Goal: Task Accomplishment & Management: Manage account settings

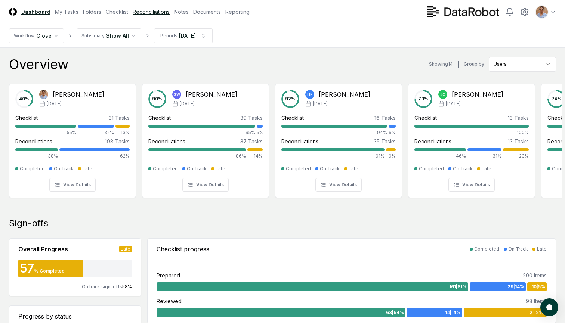
click at [147, 12] on link "Reconciliations" at bounding box center [151, 12] width 37 height 8
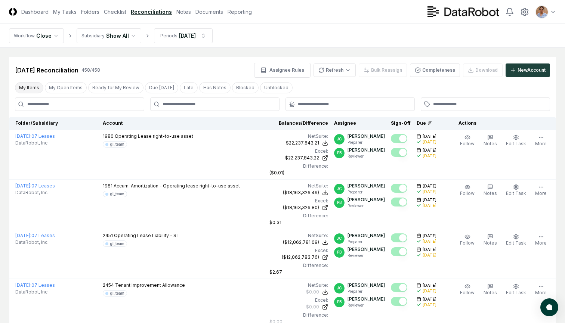
click at [34, 88] on button "My Items" at bounding box center [29, 87] width 28 height 11
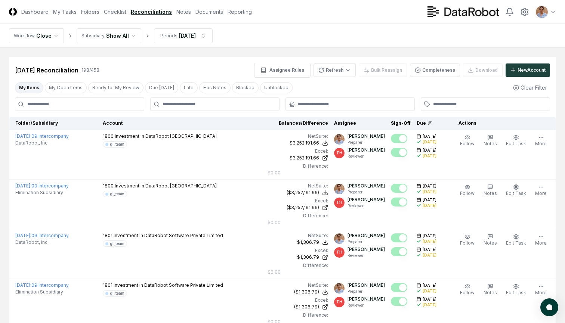
click at [76, 105] on input at bounding box center [79, 103] width 129 height 13
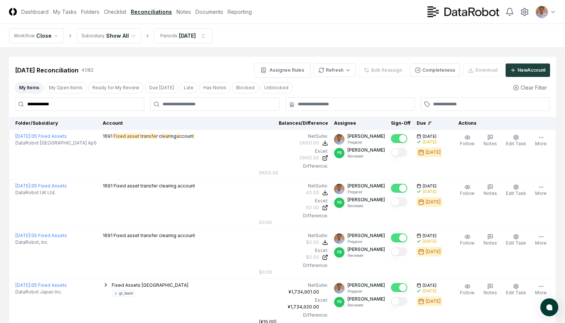
type input "**********"
click at [323, 107] on div "All" at bounding box center [337, 108] width 44 height 11
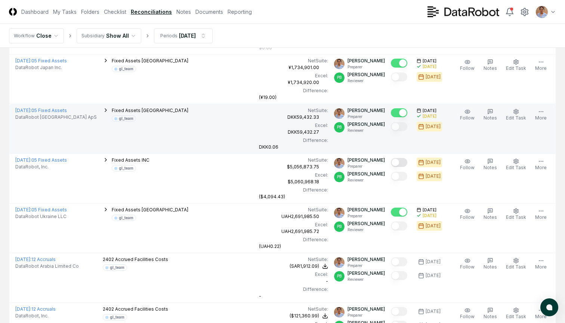
scroll to position [226, 0]
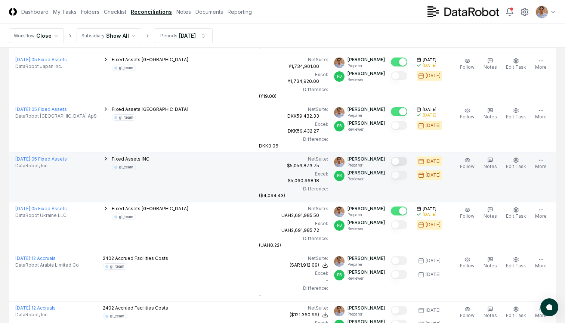
click at [401, 160] on button "Mark complete" at bounding box center [399, 161] width 16 height 9
click at [103, 158] on icon "button" at bounding box center [106, 159] width 6 height 6
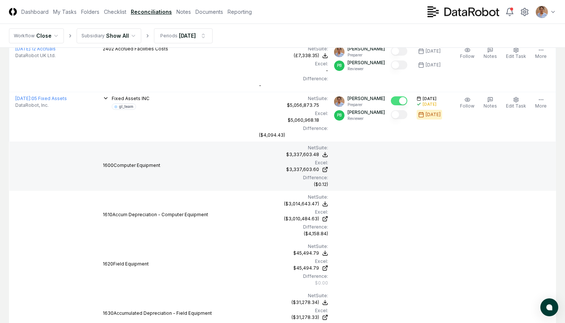
scroll to position [733, 0]
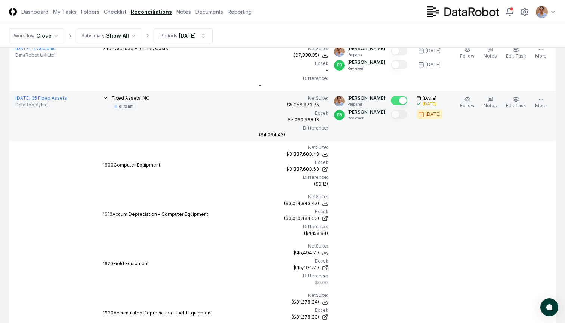
click at [103, 99] on icon "button" at bounding box center [106, 98] width 6 height 6
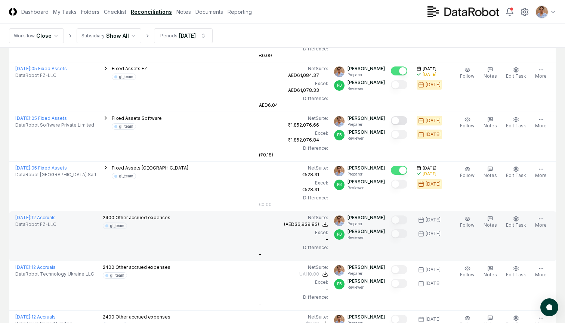
scroll to position [1110, 0]
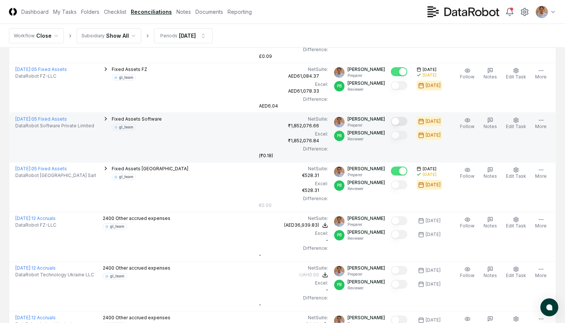
click at [105, 118] on icon "button" at bounding box center [105, 118] width 1 height 3
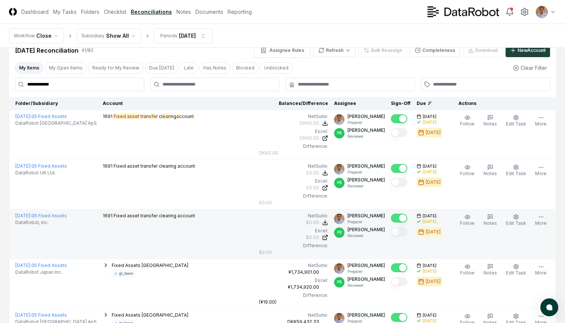
scroll to position [16, 0]
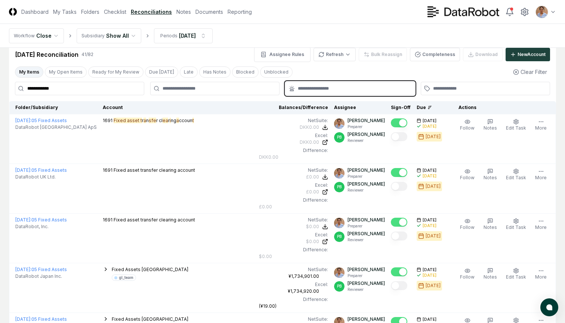
click at [310, 90] on input "text" at bounding box center [354, 88] width 112 height 7
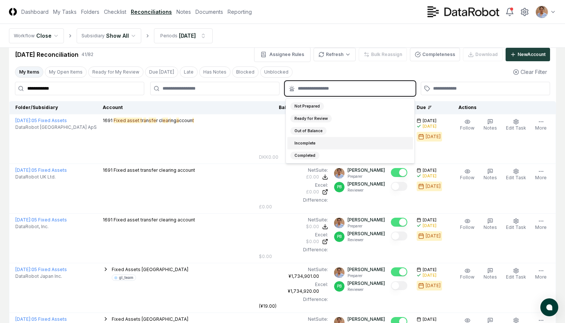
click at [301, 142] on div "Incomplete" at bounding box center [304, 143] width 29 height 8
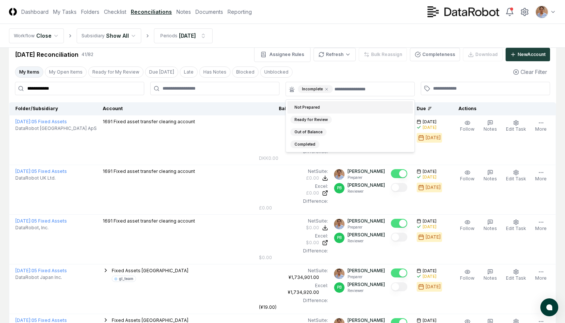
click at [428, 71] on div "My Items My Open Items Ready for My Review Due [DATE] Late Has Notes Blocked Un…" at bounding box center [282, 72] width 547 height 14
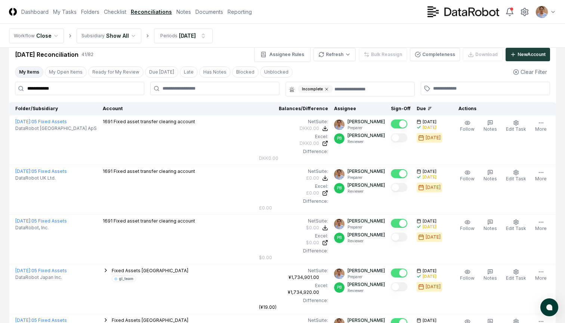
click at [326, 91] on icon at bounding box center [326, 89] width 4 height 4
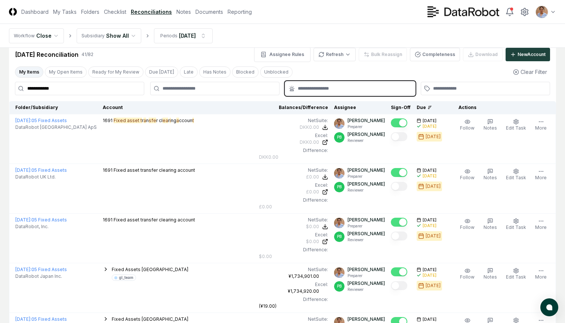
click at [333, 89] on input "text" at bounding box center [354, 88] width 112 height 7
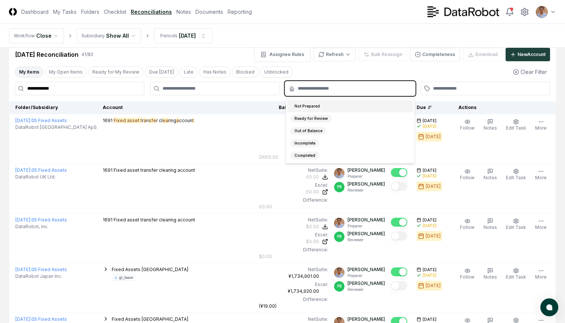
click at [310, 107] on div "Not Prepared" at bounding box center [307, 106] width 34 height 8
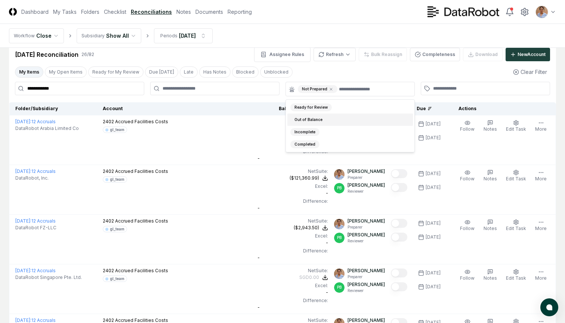
click at [424, 70] on div "My Items My Open Items Ready for My Review Due [DATE] Late Has Notes Blocked Un…" at bounding box center [282, 72] width 547 height 14
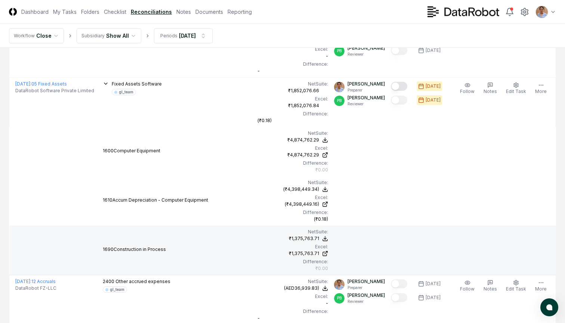
scroll to position [440, 0]
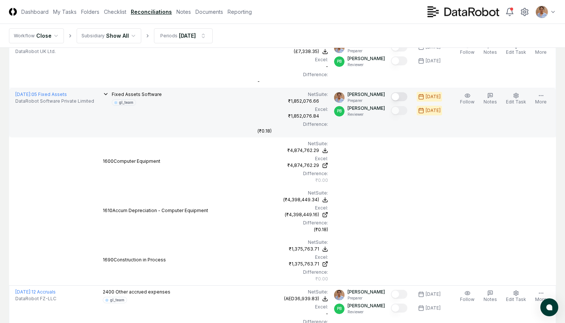
click at [103, 93] on icon "button" at bounding box center [106, 94] width 6 height 6
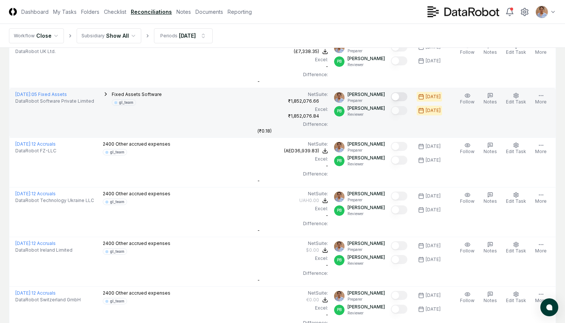
click at [400, 94] on button "Mark complete" at bounding box center [399, 96] width 16 height 9
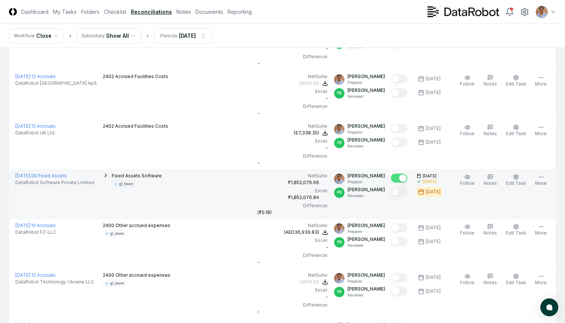
scroll to position [107, 0]
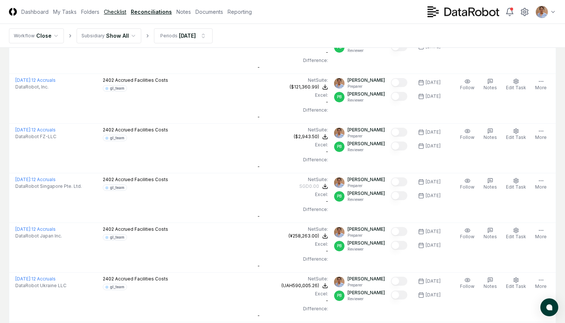
click at [121, 12] on link "Checklist" at bounding box center [115, 12] width 22 height 8
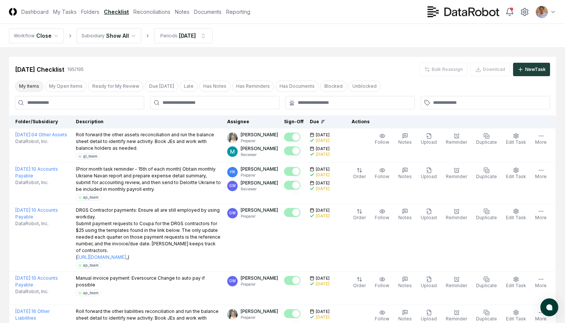
click at [32, 87] on button "My Items" at bounding box center [29, 86] width 28 height 11
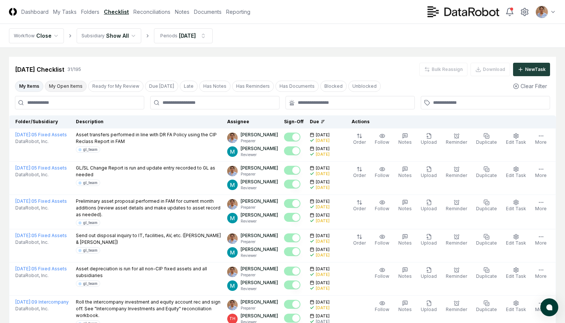
click at [57, 88] on button "My Open Items" at bounding box center [66, 86] width 42 height 11
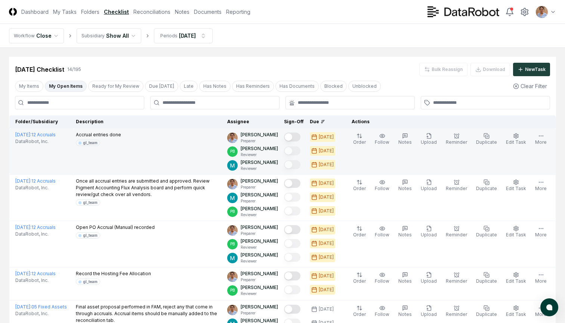
click at [297, 136] on button "Mark complete" at bounding box center [292, 137] width 16 height 9
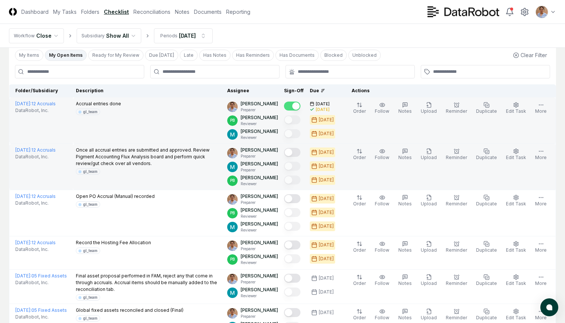
scroll to position [45, 0]
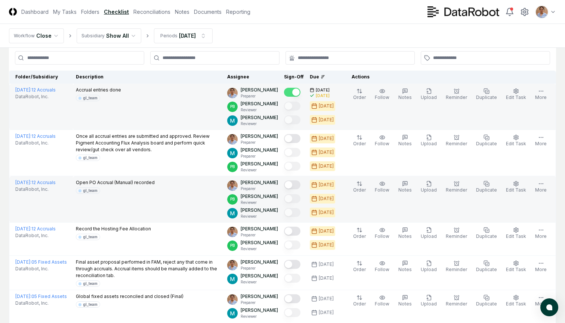
click at [296, 184] on button "Mark complete" at bounding box center [292, 184] width 16 height 9
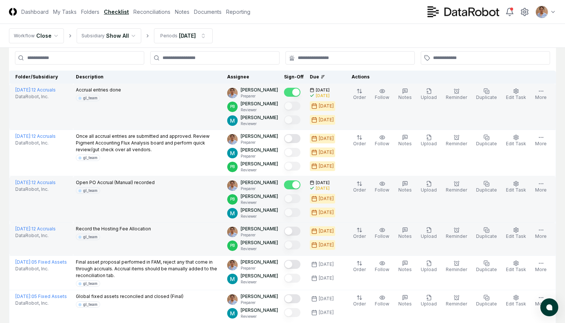
click at [295, 230] on button "Mark complete" at bounding box center [292, 231] width 16 height 9
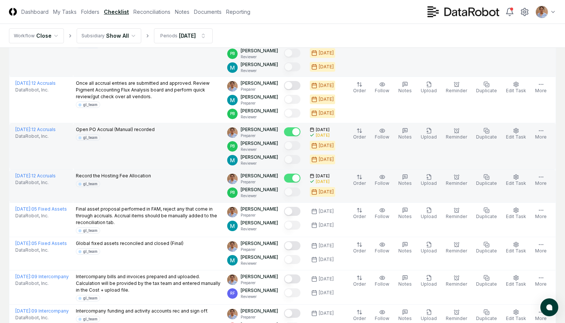
scroll to position [108, 0]
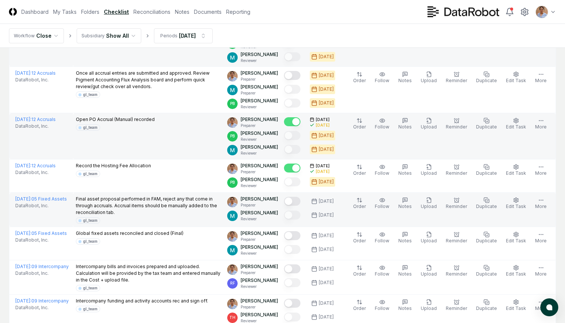
click at [298, 202] on button "Mark complete" at bounding box center [292, 201] width 16 height 9
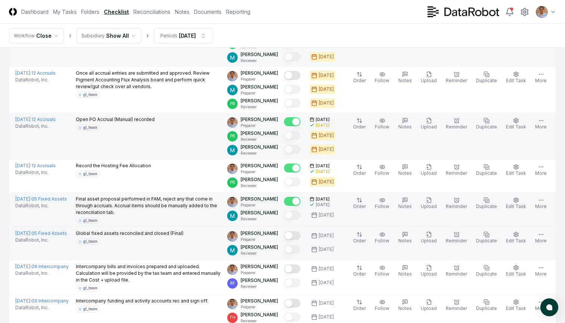
click at [295, 235] on button "Mark complete" at bounding box center [292, 235] width 16 height 9
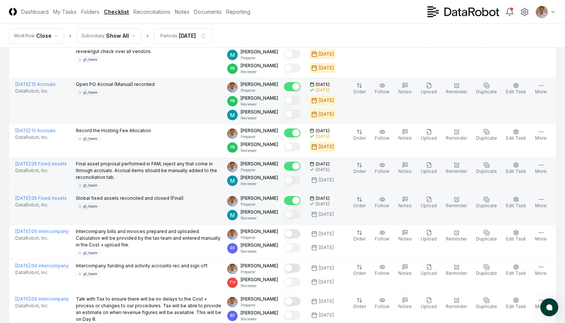
scroll to position [144, 0]
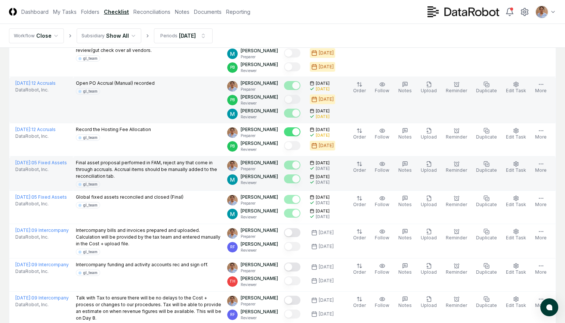
click at [402, 19] on header "CloseCore Dashboard My Tasks Folders Checklist Reconciliations Notes Documents …" at bounding box center [282, 12] width 565 height 24
